Goal: Task Accomplishment & Management: Manage account settings

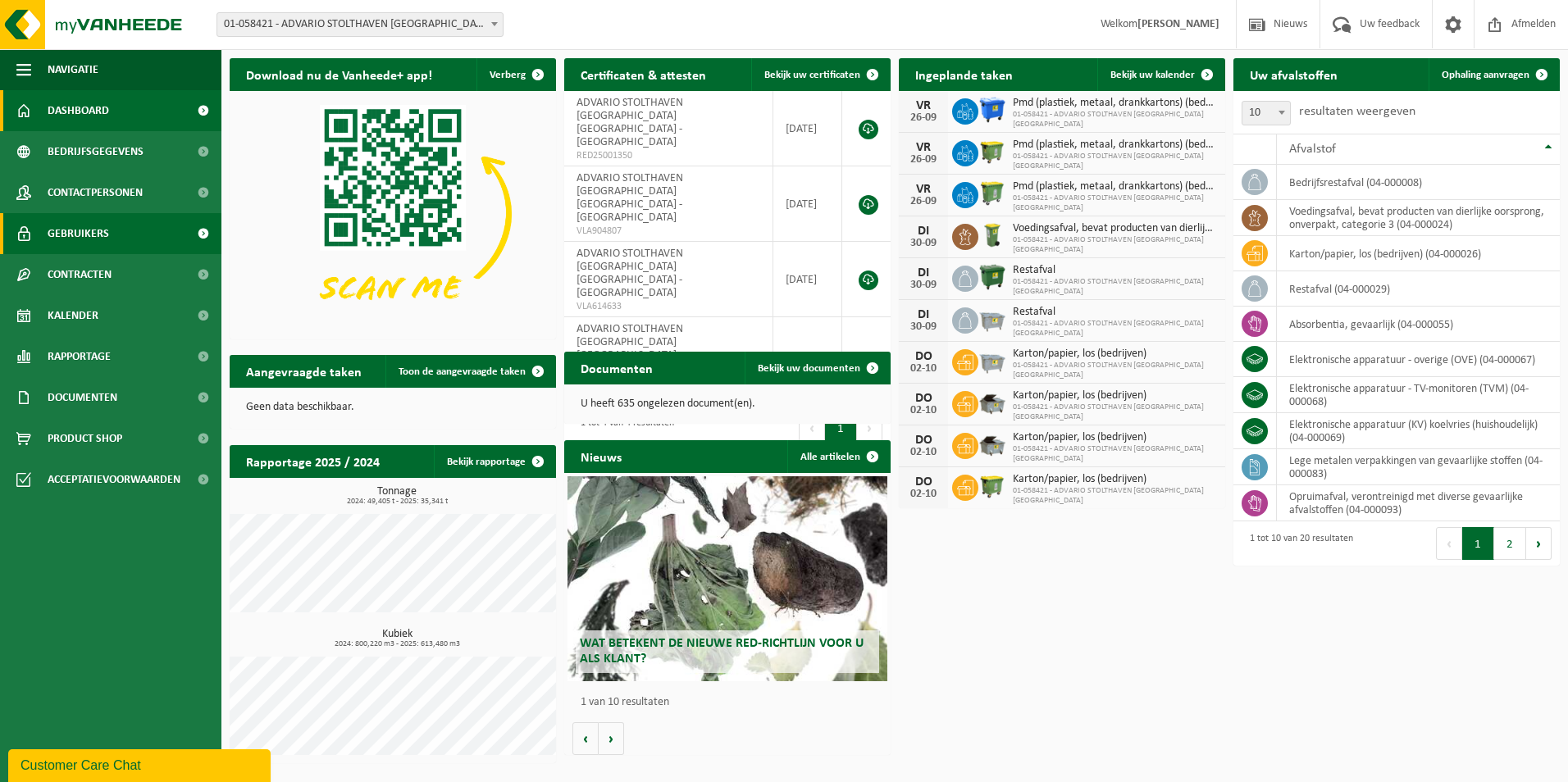
click at [104, 232] on span "Gebruikers" at bounding box center [77, 233] width 61 height 41
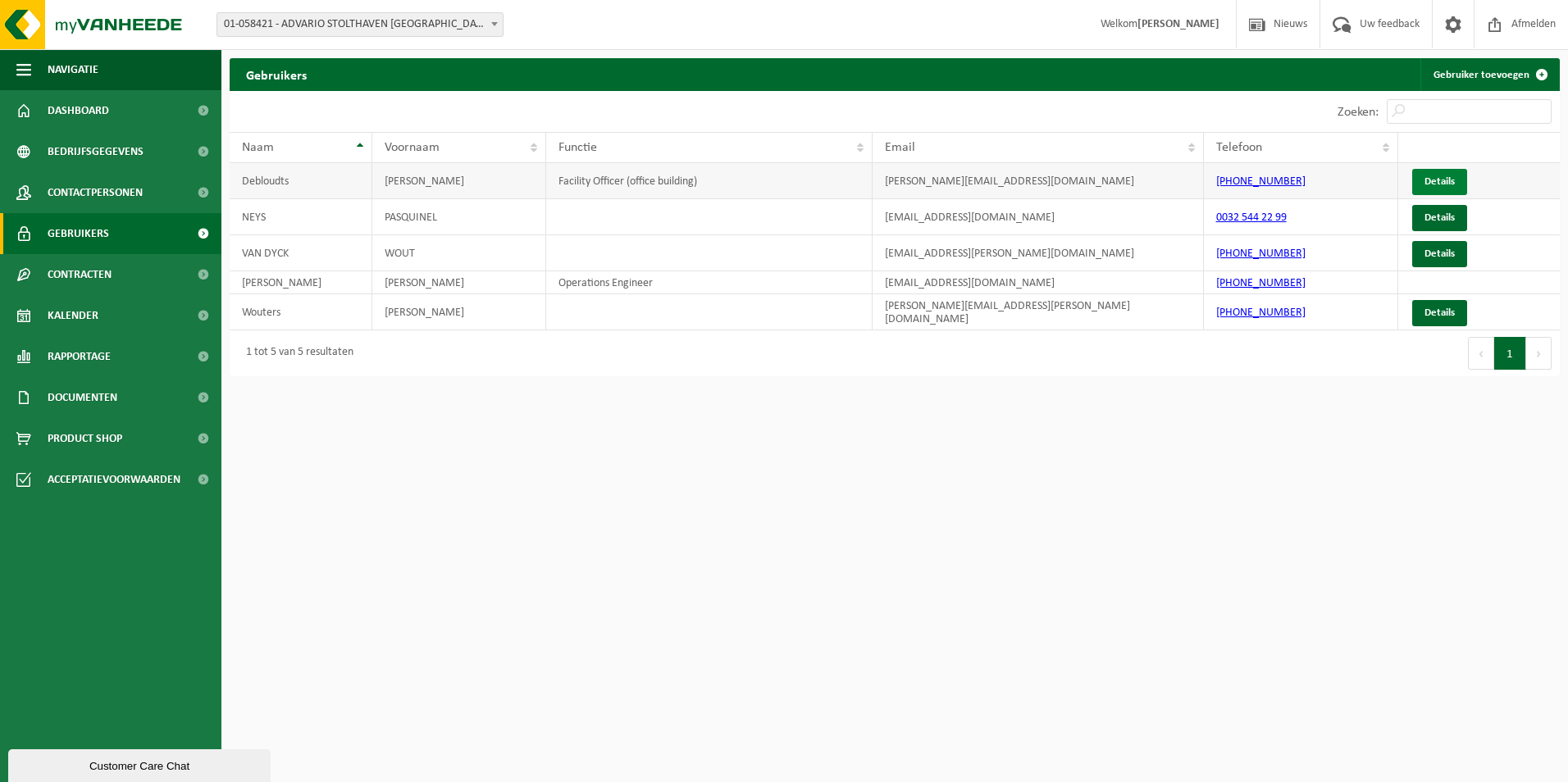
click at [1422, 175] on link "Details" at bounding box center [1440, 182] width 55 height 26
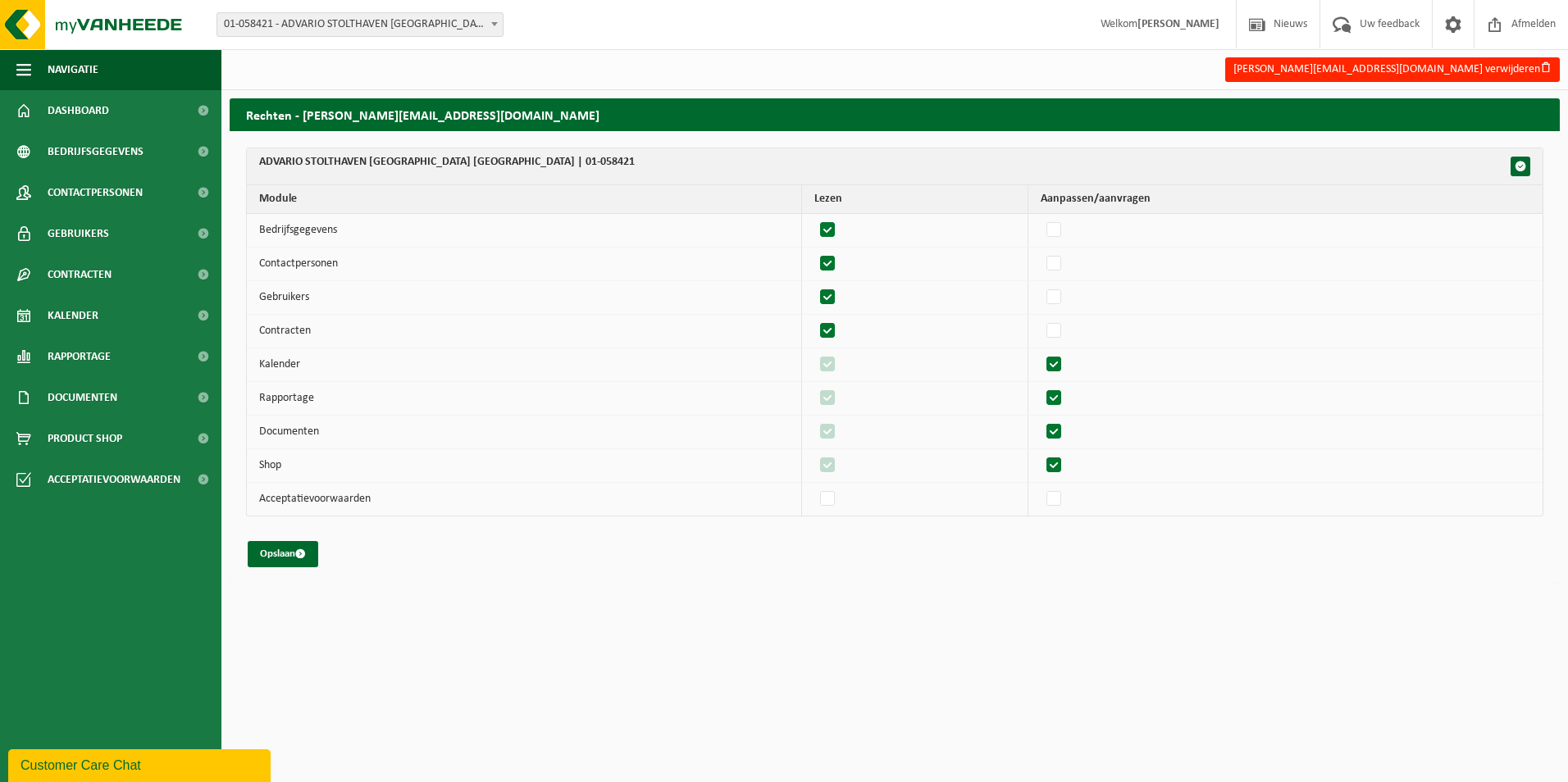
click at [1063, 398] on label"] at bounding box center [1055, 398] width 23 height 25
click at [1041, 386] on input "checkbox" at bounding box center [1040, 386] width 1 height 1
checkbox input "false"
click at [1058, 432] on label"] at bounding box center [1055, 432] width 23 height 25
click at [1041, 420] on input "checkbox" at bounding box center [1040, 419] width 1 height 1
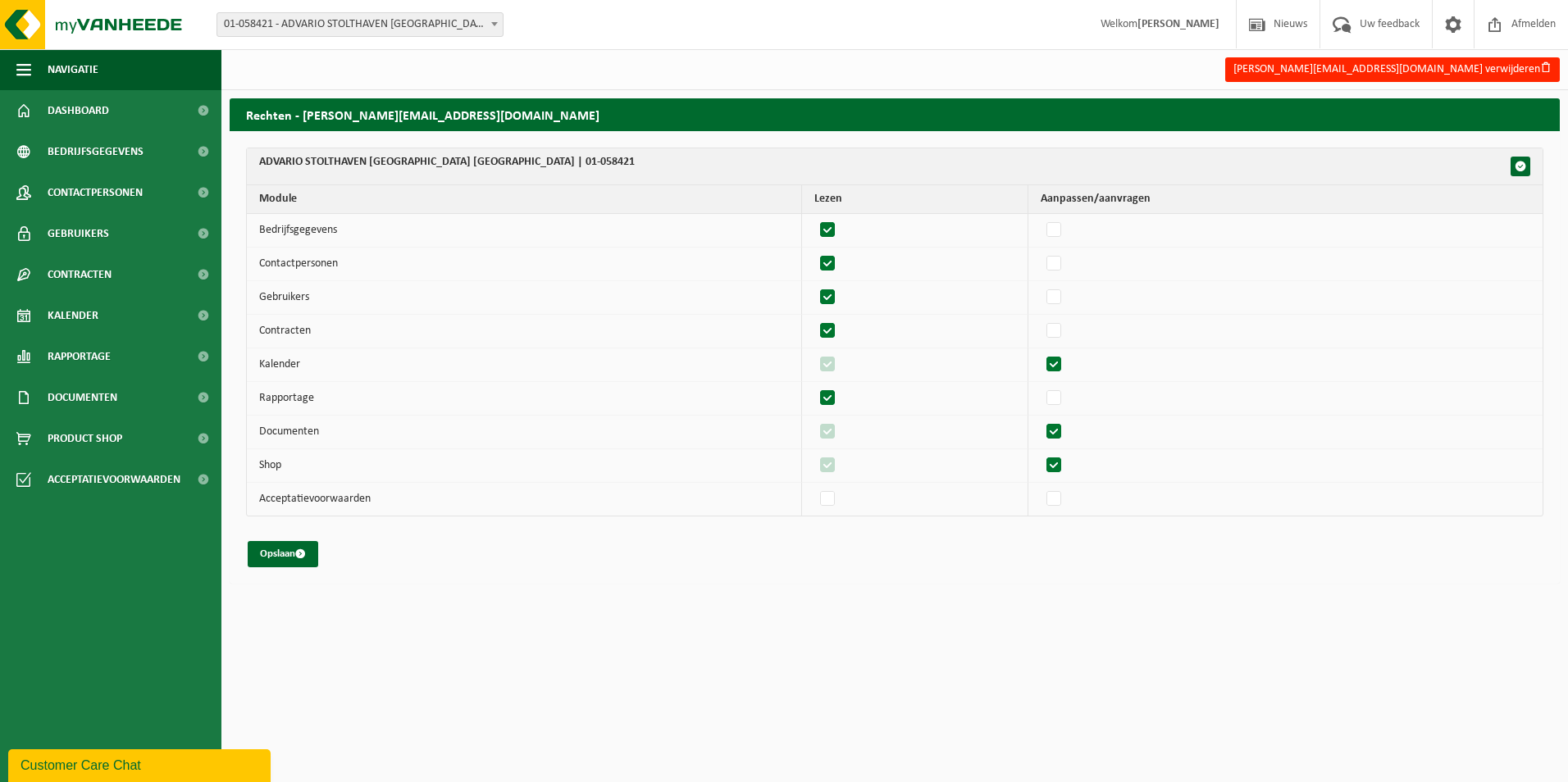
checkbox input "false"
click at [282, 559] on button "Opslaan" at bounding box center [283, 555] width 71 height 26
